Goal: Find specific page/section: Find specific page/section

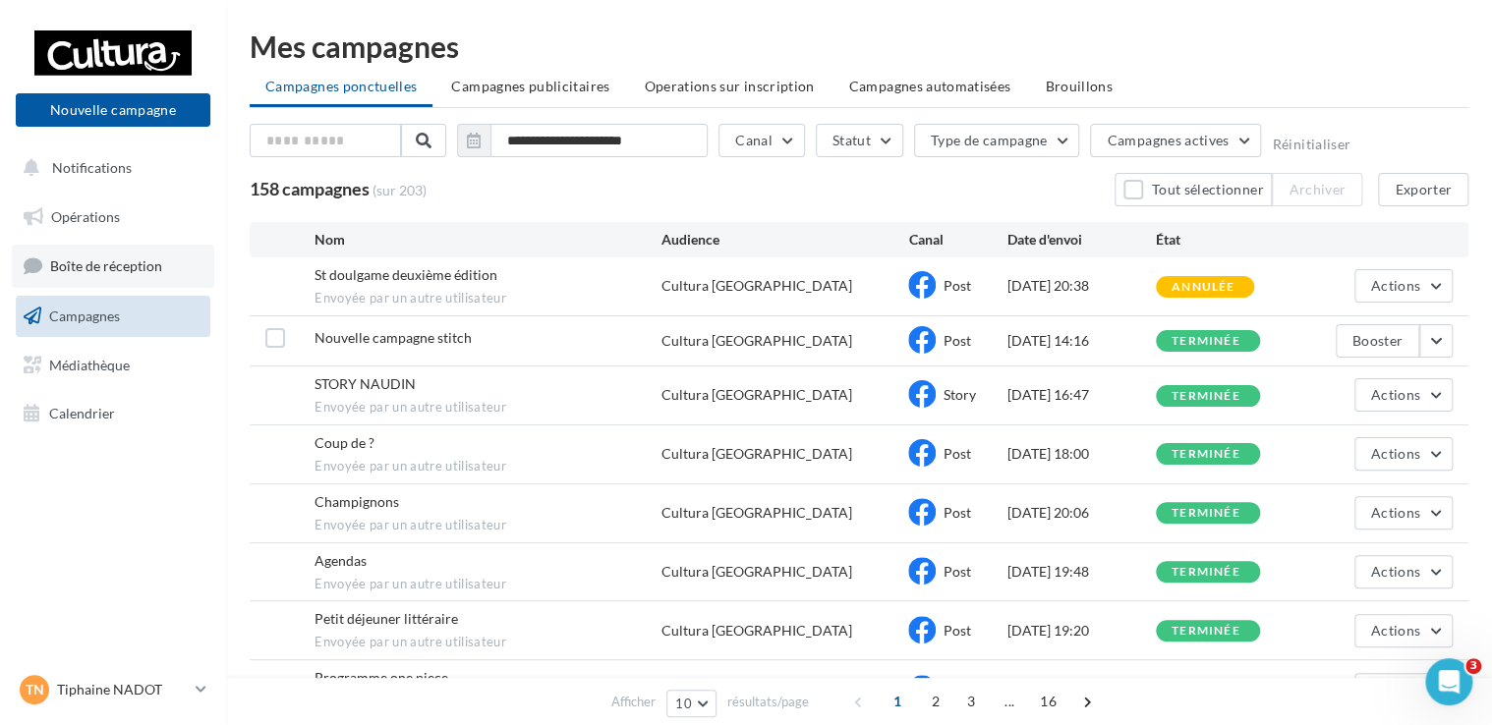
click at [152, 265] on span "Boîte de réception" at bounding box center [106, 265] width 112 height 17
